Goal: Use online tool/utility: Utilize a website feature to perform a specific function

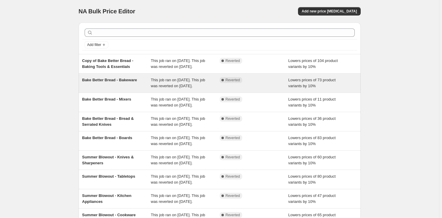
click at [110, 82] on span "Bake Better Bread - Bakeware" at bounding box center [109, 80] width 55 height 4
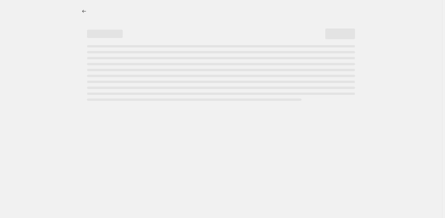
select select "percentage"
select select "no_change"
select select "product_status"
select select "tag"
select select "not_equal"
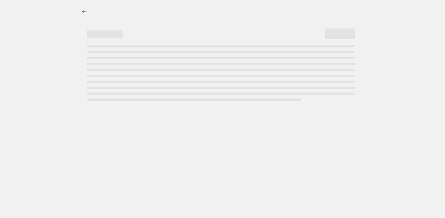
select select "collection"
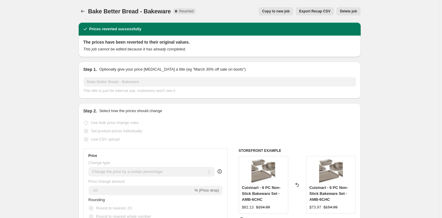
click at [288, 11] on span "Copy to new job" at bounding box center [276, 11] width 28 height 5
select select "percentage"
select select "no_change"
select select "product_status"
select select "tag"
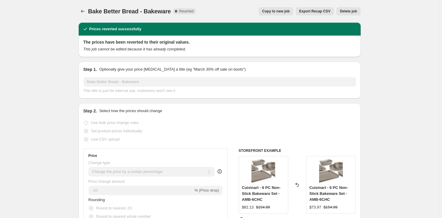
select select "not_equal"
select select "collection"
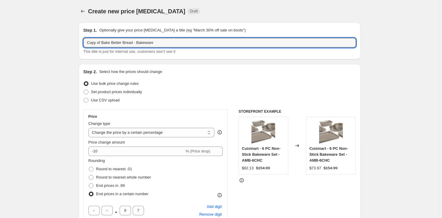
drag, startPoint x: 159, startPoint y: 43, endPoint x: 53, endPoint y: 36, distance: 106.5
paste input "Kitchen Appliances [PERSON_NAME]"
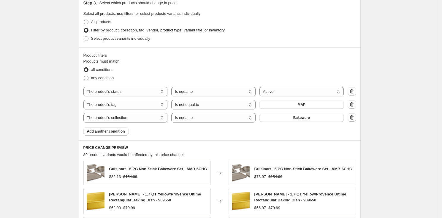
scroll to position [324, 0]
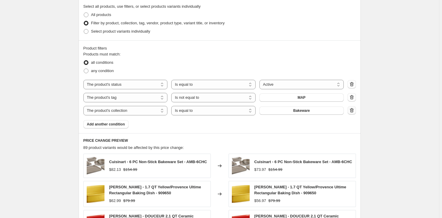
type input "Kitchen Appliances Sale - Discount 10%"
click at [353, 112] on icon "button" at bounding box center [352, 110] width 6 height 6
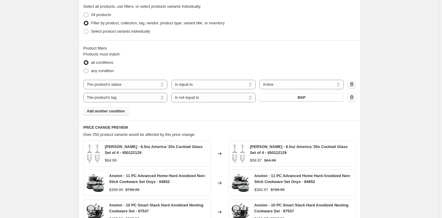
click at [115, 111] on span "Add another condition" at bounding box center [106, 111] width 38 height 5
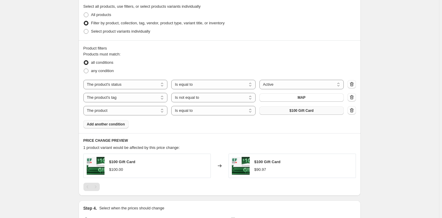
click at [310, 109] on span "$100 Gift Card" at bounding box center [301, 110] width 24 height 5
click at [123, 110] on select "The product The product's collection The product's tag The product's vendor The…" at bounding box center [125, 110] width 84 height 9
select select "collection"
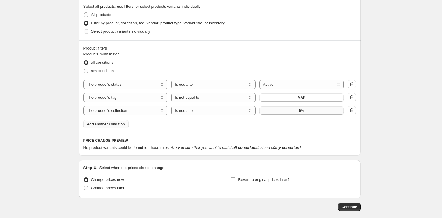
click at [309, 110] on button "5%" at bounding box center [301, 111] width 84 height 8
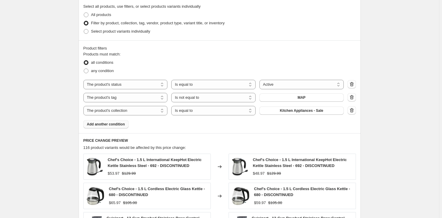
click at [395, 111] on div "Create new price [MEDICAL_DATA]. This page is ready Create new price [MEDICAL_D…" at bounding box center [219, 41] width 439 height 730
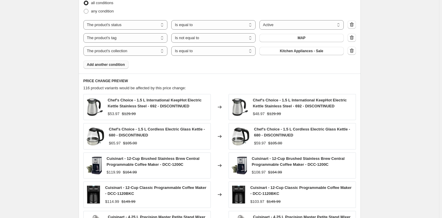
scroll to position [378, 0]
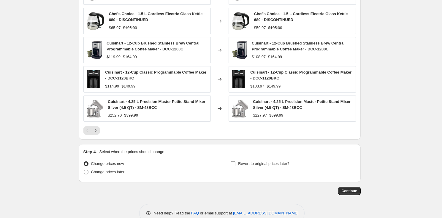
scroll to position [512, 0]
